Goal: Find specific page/section: Find specific page/section

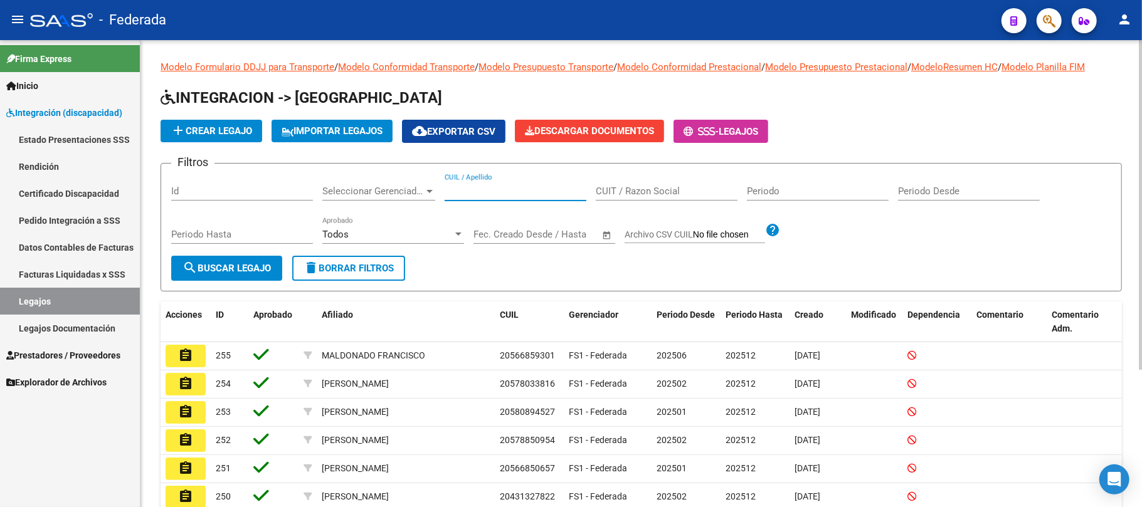
click at [485, 191] on input "CUIL / Apellido" at bounding box center [516, 191] width 142 height 11
paste input "20532671281"
click at [249, 271] on span "search Buscar Legajo" at bounding box center [226, 268] width 88 height 11
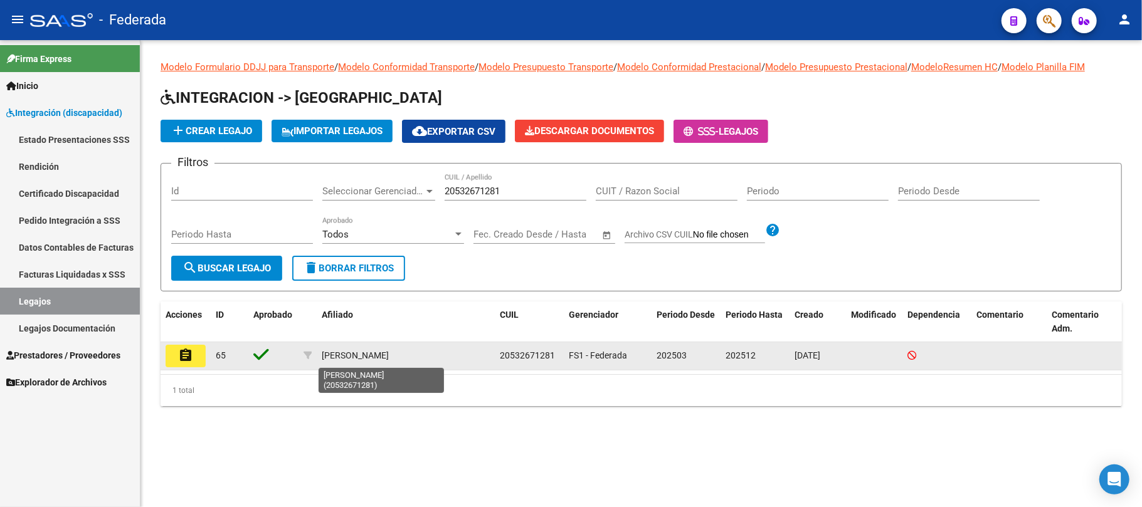
drag, startPoint x: 319, startPoint y: 357, endPoint x: 404, endPoint y: 357, distance: 85.3
click at [404, 357] on datatable-body-cell "[PERSON_NAME]" at bounding box center [406, 356] width 178 height 28
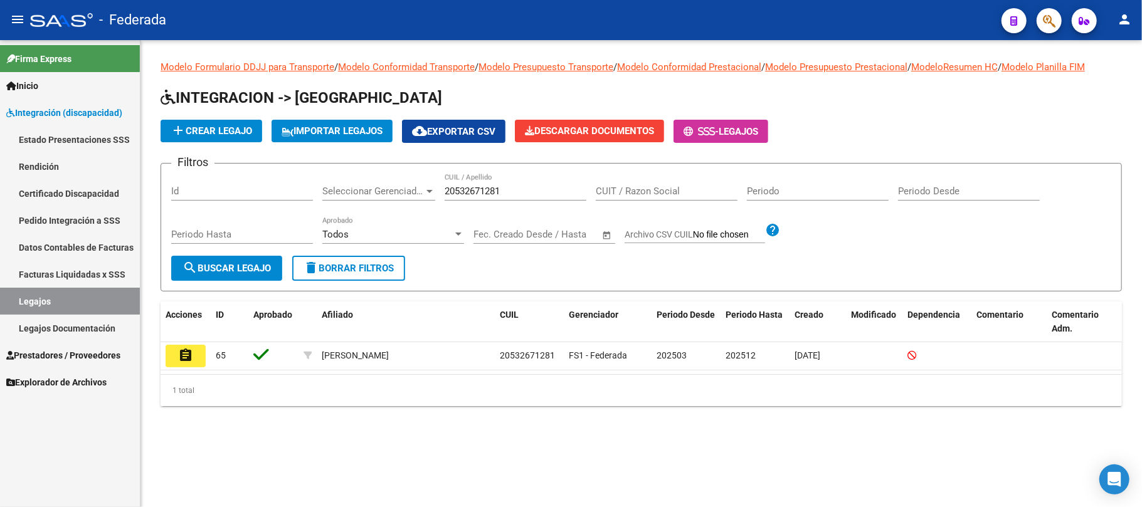
copy div "[PERSON_NAME]"
click at [457, 194] on input "20532671281" at bounding box center [516, 191] width 142 height 11
paste input "85550990"
type input "20585550990"
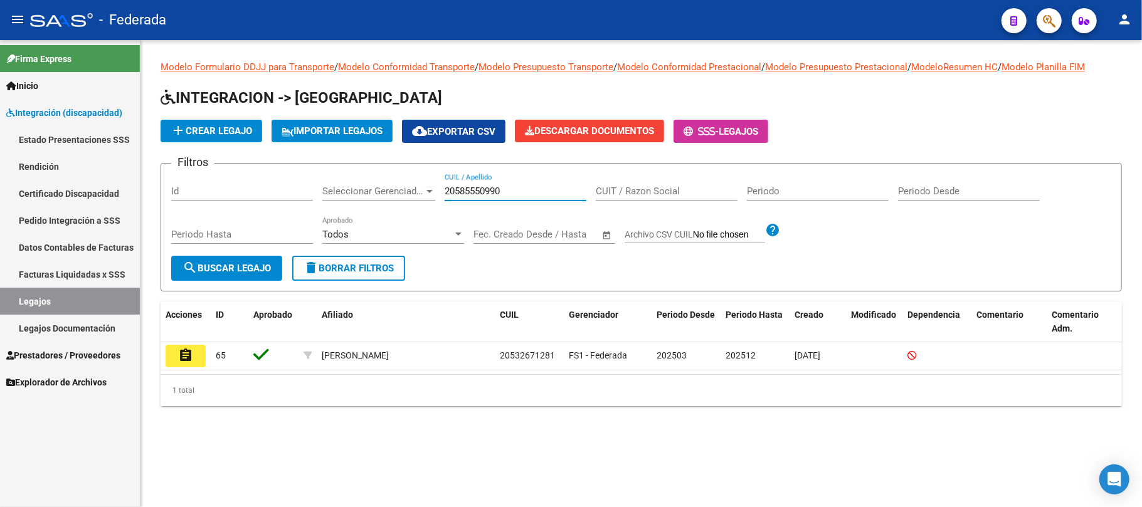
click at [203, 265] on span "search Buscar Legajo" at bounding box center [226, 268] width 88 height 11
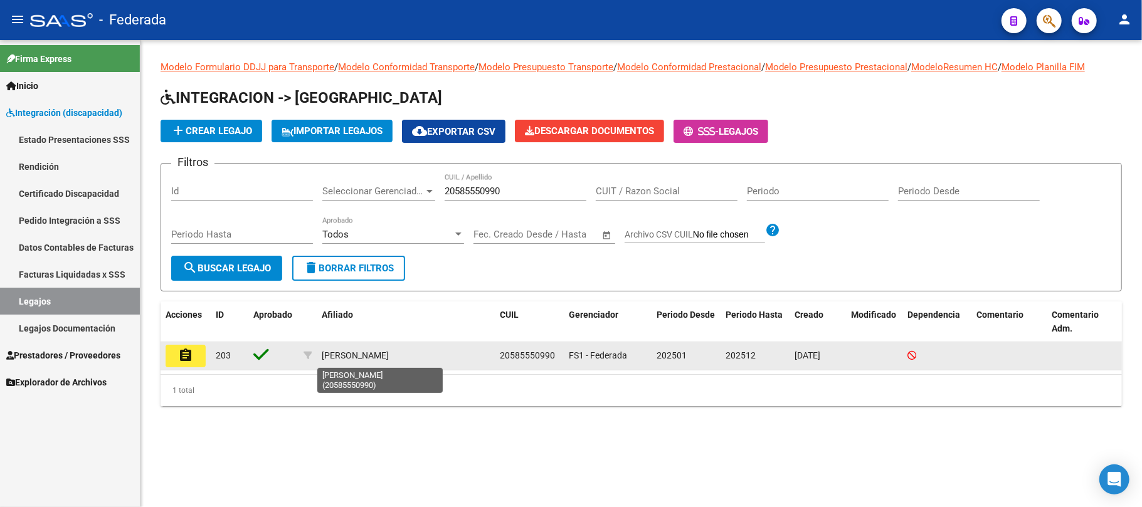
drag, startPoint x: 322, startPoint y: 352, endPoint x: 403, endPoint y: 354, distance: 80.9
click at [389, 354] on div "[PERSON_NAME]" at bounding box center [355, 356] width 67 height 14
copy div "[PERSON_NAME]"
